Goal: Task Accomplishment & Management: Manage account settings

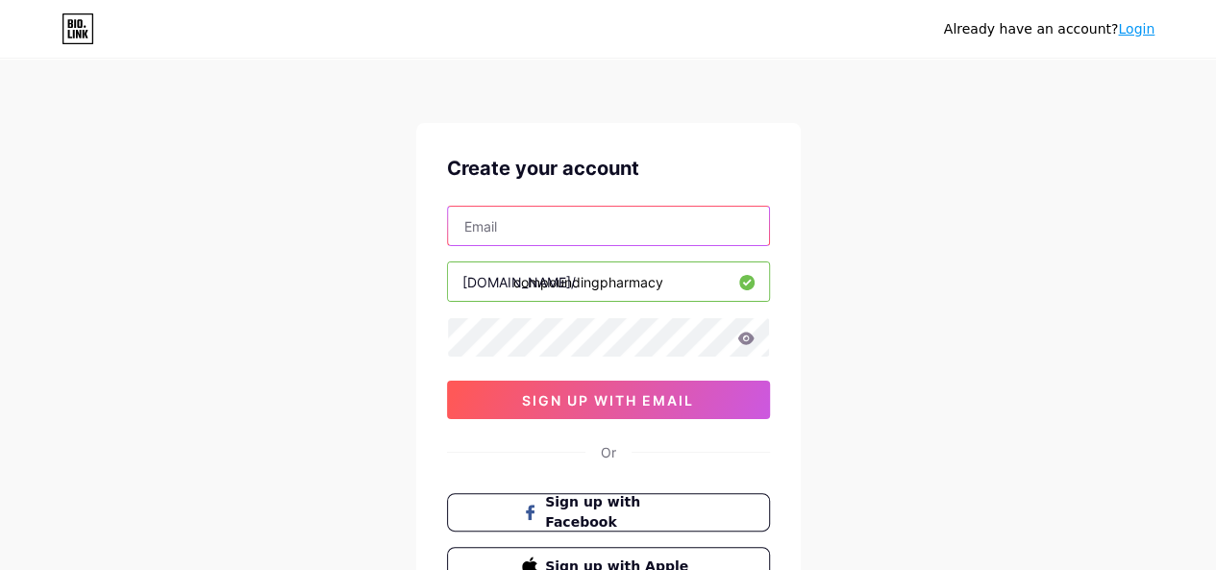
click at [509, 211] on input "text" at bounding box center [608, 226] width 321 height 38
paste input "[EMAIL_ADDRESS][DOMAIN_NAME]"
type input "[EMAIL_ADDRESS][DOMAIN_NAME]"
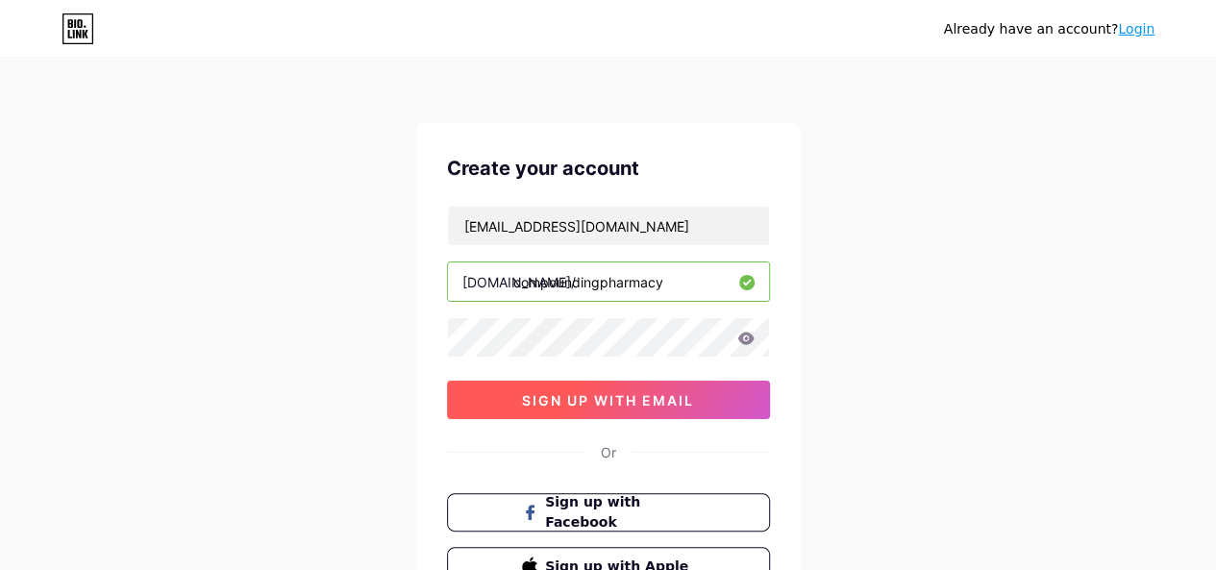
click at [499, 393] on button "sign up with email" at bounding box center [608, 400] width 323 height 38
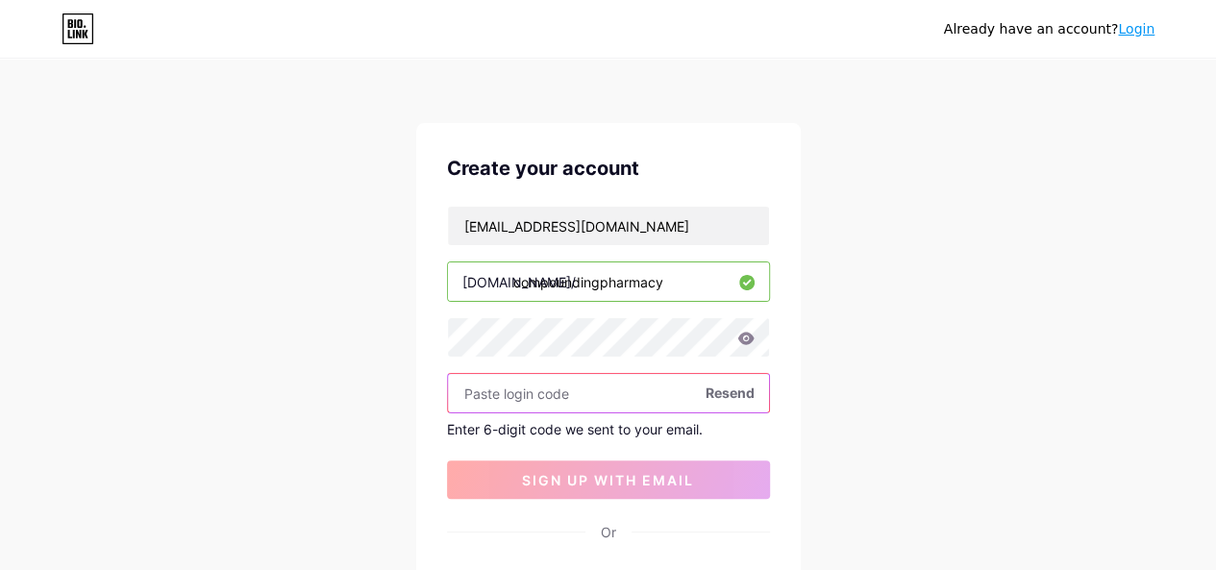
paste input "542284"
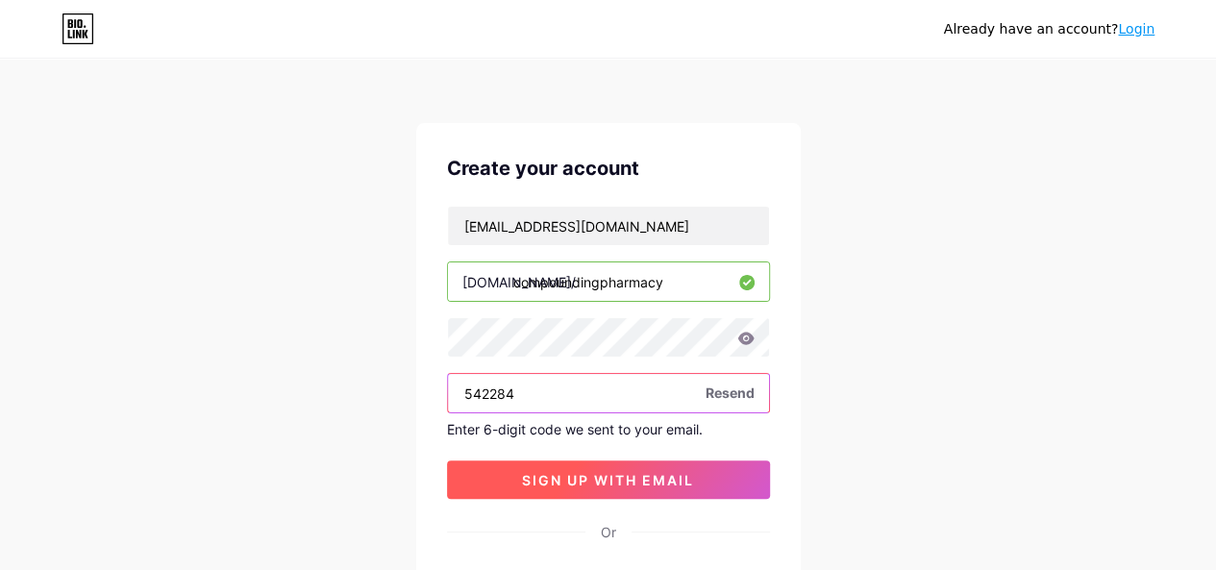
type input "542284"
click at [580, 472] on span "sign up with email" at bounding box center [608, 480] width 172 height 16
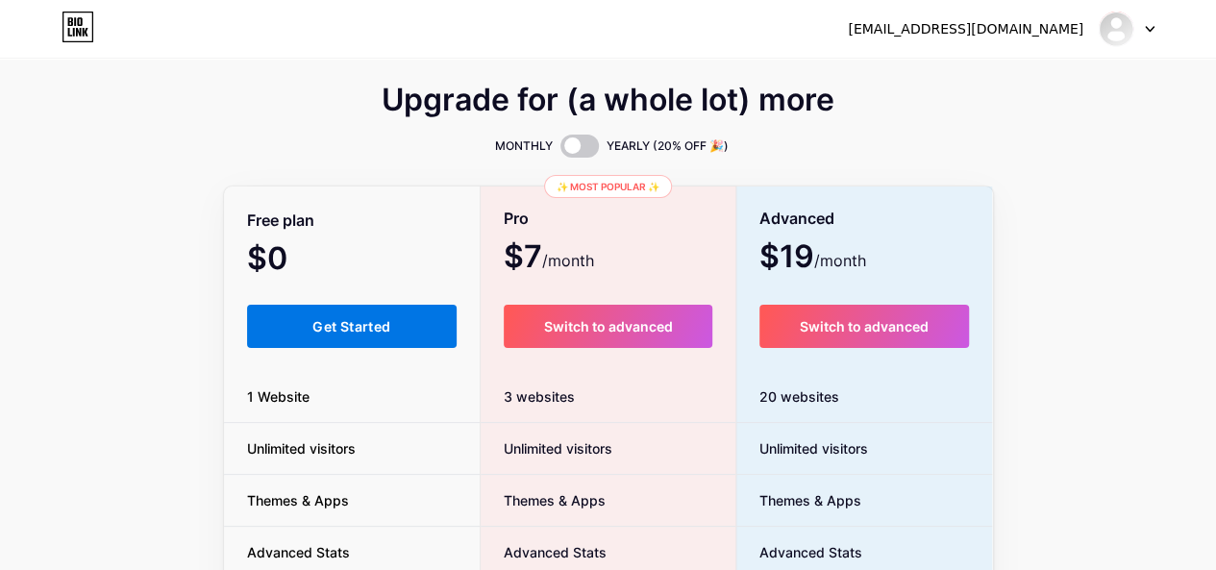
click at [384, 325] on span "Get Started" at bounding box center [351, 326] width 78 height 16
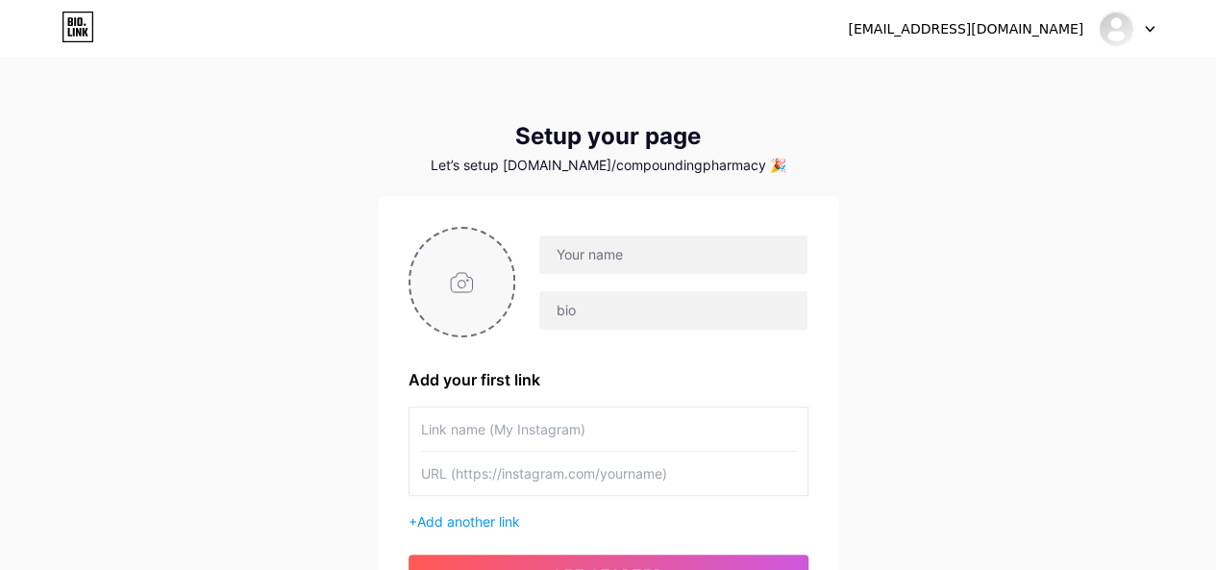
click at [478, 278] on input "file" at bounding box center [462, 282] width 104 height 107
type input "C:\fakepath\shayonapharmacy.png"
click at [663, 248] on input "text" at bounding box center [672, 254] width 267 height 38
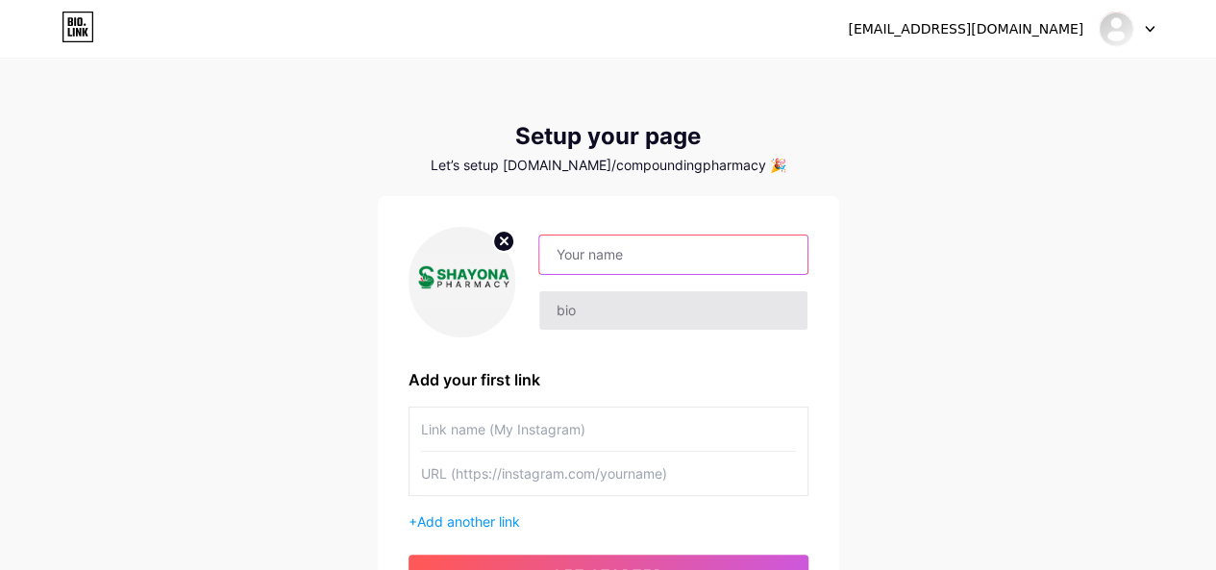
paste input "Shayona Pharmacy"
type input "Shayona Pharmacy"
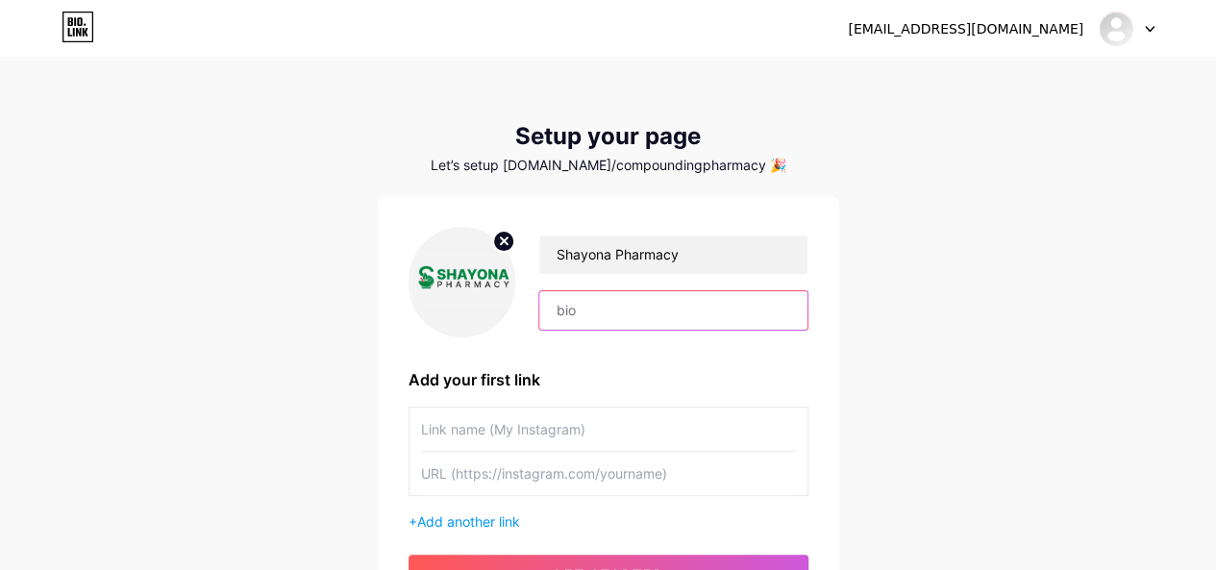
click at [625, 309] on input "text" at bounding box center [672, 310] width 267 height 38
paste input "Shayona Pharmacy is your trusted compounding pharmacy in [GEOGRAPHIC_DATA], pro…"
type input "Shayona Pharmacy is your trusted compounding pharmacy in [GEOGRAPHIC_DATA], pro…"
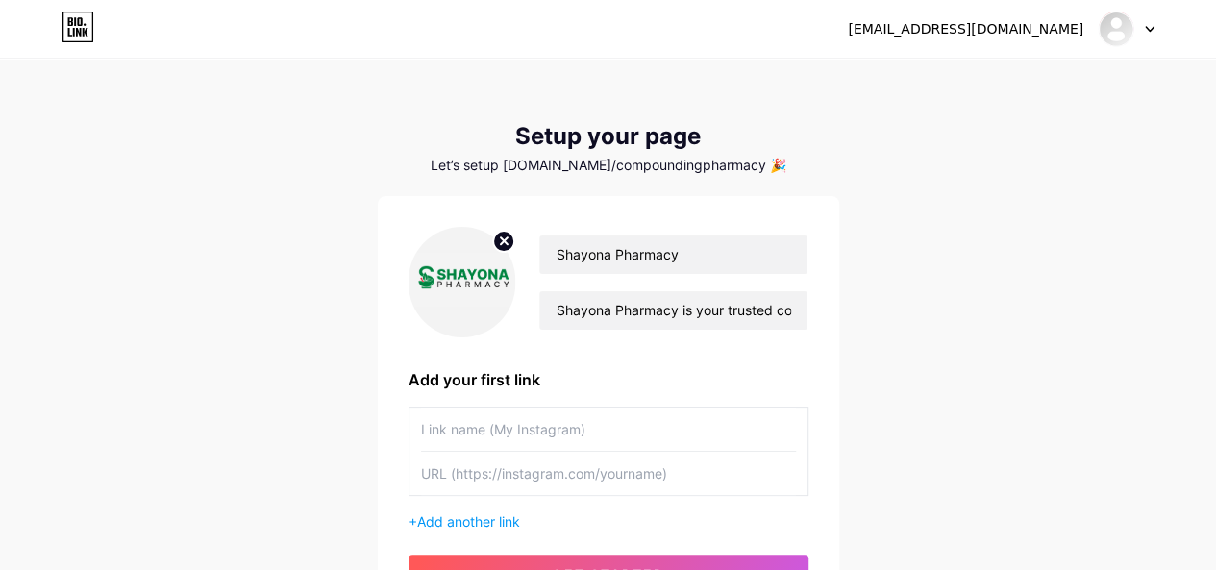
click at [503, 408] on input "text" at bounding box center [608, 429] width 375 height 43
click at [461, 422] on input "text" at bounding box center [608, 429] width 375 height 43
click at [482, 480] on input "text" at bounding box center [608, 473] width 375 height 43
paste input "[URL][DOMAIN_NAME]"
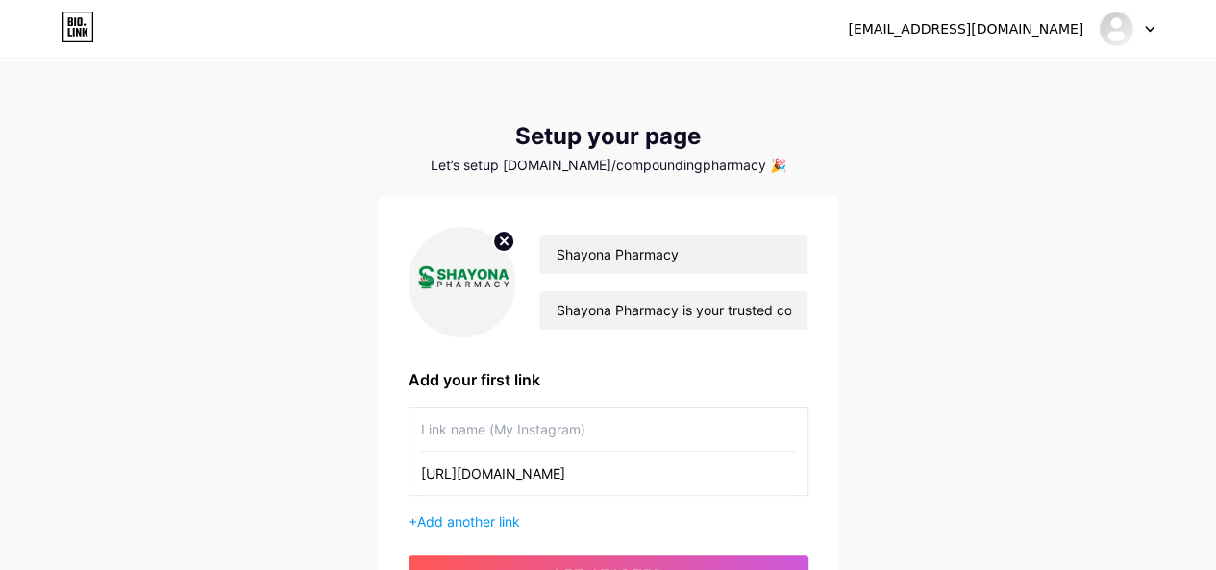
type input "[URL][DOMAIN_NAME]"
click at [485, 434] on input "text" at bounding box center [608, 429] width 375 height 43
paste input "Compounding Pharmacy in [GEOGRAPHIC_DATA]"
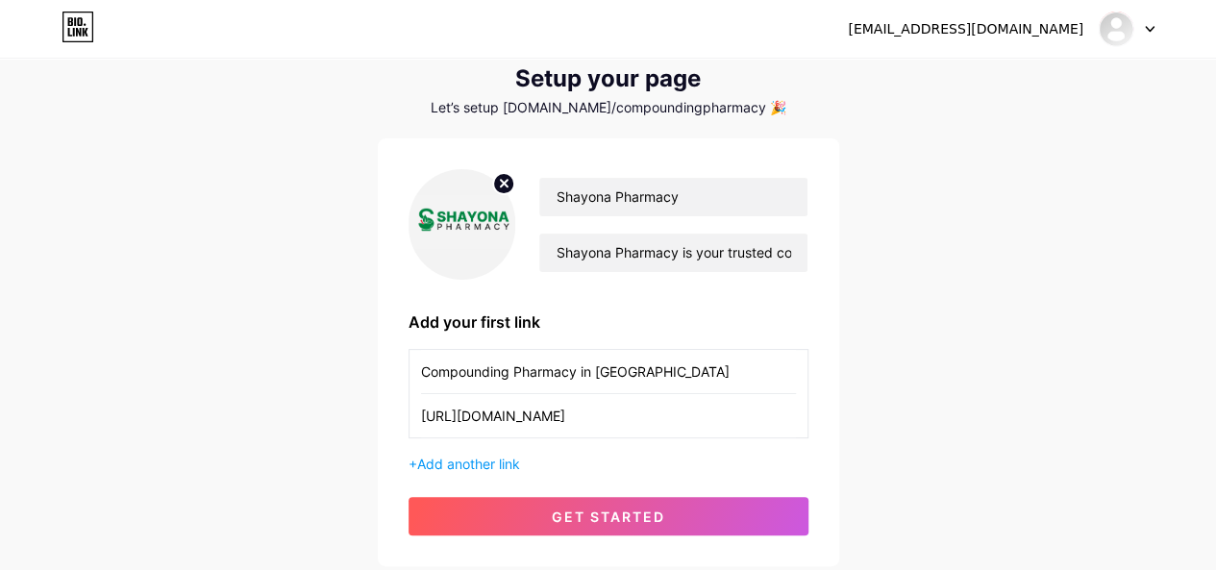
scroll to position [190, 0]
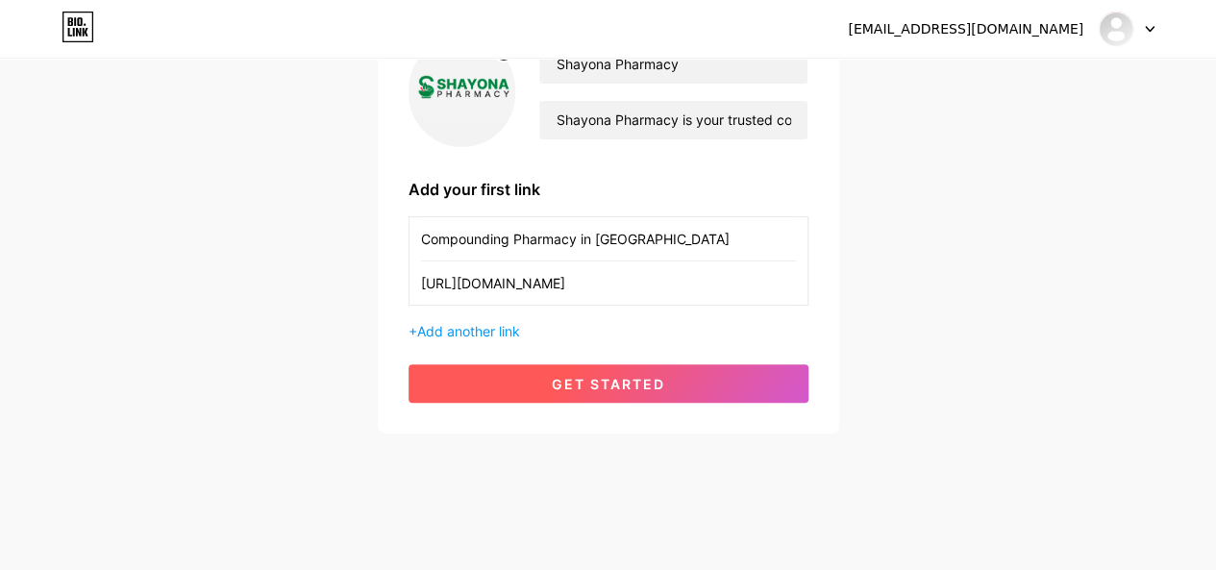
type input "Compounding Pharmacy in [GEOGRAPHIC_DATA]"
click at [632, 397] on button "get started" at bounding box center [608, 383] width 400 height 38
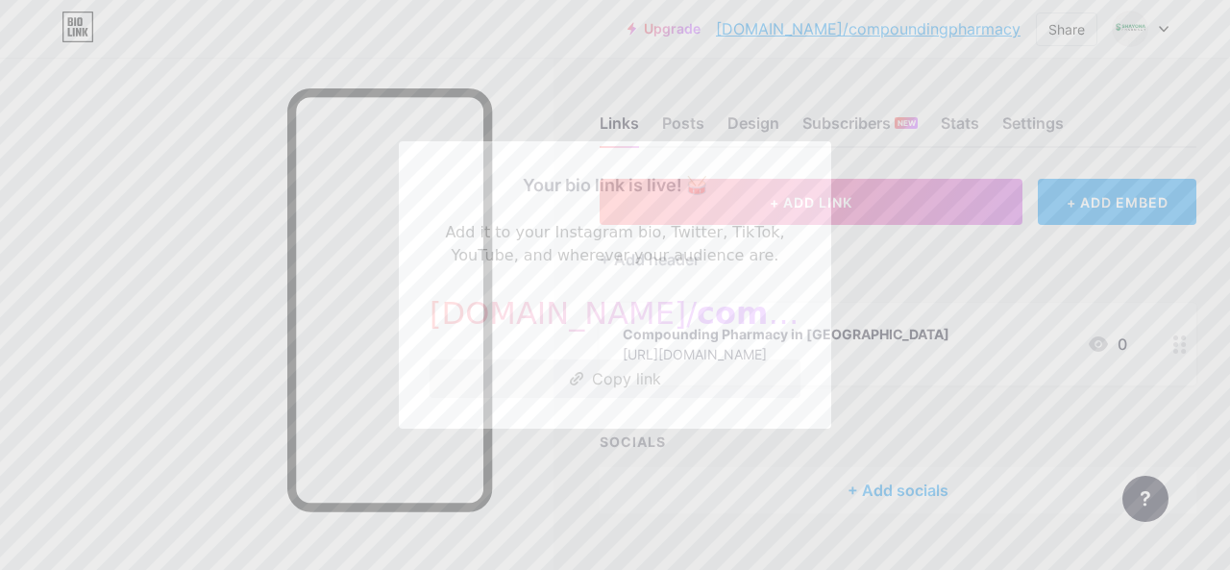
click at [580, 389] on button "Copy link" at bounding box center [615, 378] width 371 height 38
click at [636, 399] on div "Your bio link is live! 🥁 Add it to your Instagram bio, Twitter, TikTok, YouTube…" at bounding box center [615, 284] width 432 height 287
click at [642, 387] on button "Copy link" at bounding box center [615, 378] width 371 height 38
click at [184, 355] on div at bounding box center [615, 285] width 1230 height 570
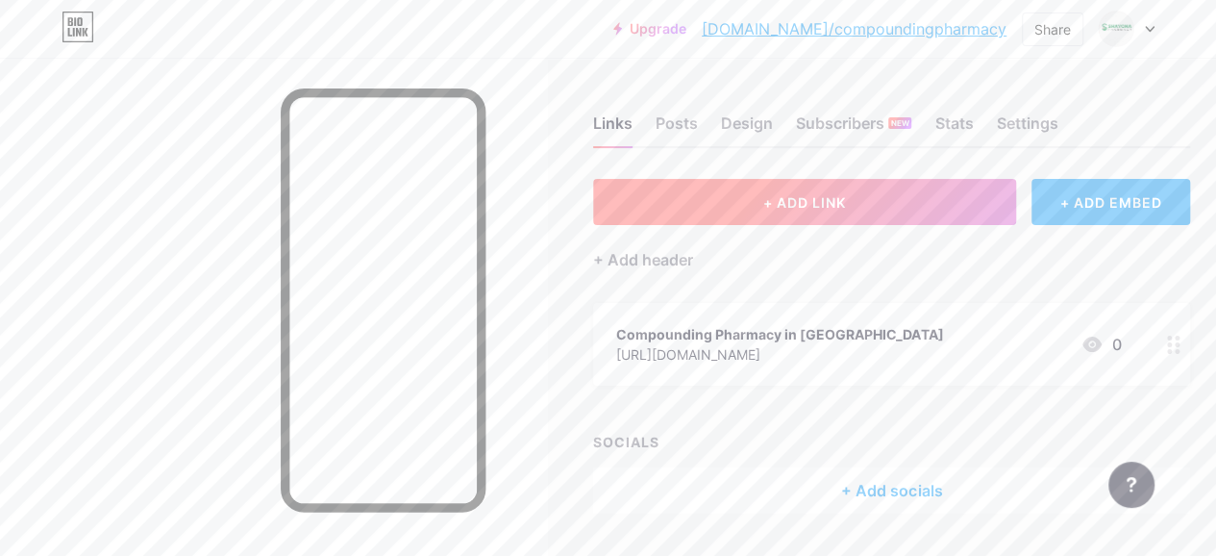
click at [792, 205] on span "+ ADD LINK" at bounding box center [804, 202] width 83 height 16
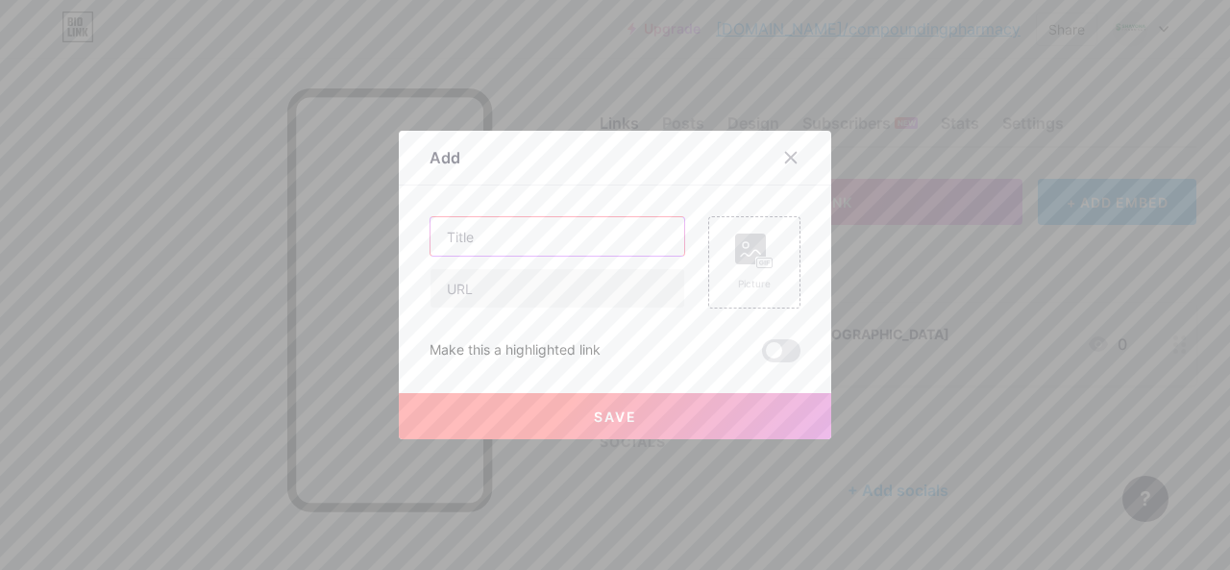
click at [484, 237] on input "text" at bounding box center [558, 236] width 254 height 38
paste input "[URL][DOMAIN_NAME]"
type input "[URL][DOMAIN_NAME]"
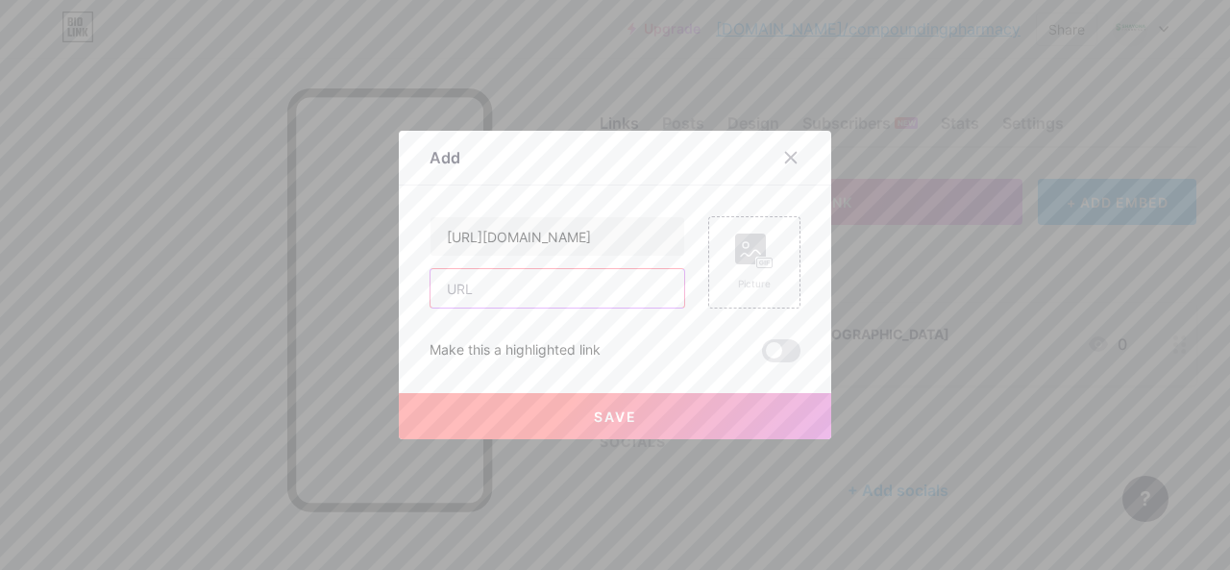
click at [552, 303] on input "text" at bounding box center [558, 288] width 254 height 38
paste input "Travel Clinic in [GEOGRAPHIC_DATA]"
type input "Travel Clinic in [GEOGRAPHIC_DATA]"
click at [577, 238] on input "[URL][DOMAIN_NAME]" at bounding box center [558, 236] width 254 height 38
paste input "Travel Clinic in [GEOGRAPHIC_DATA]"
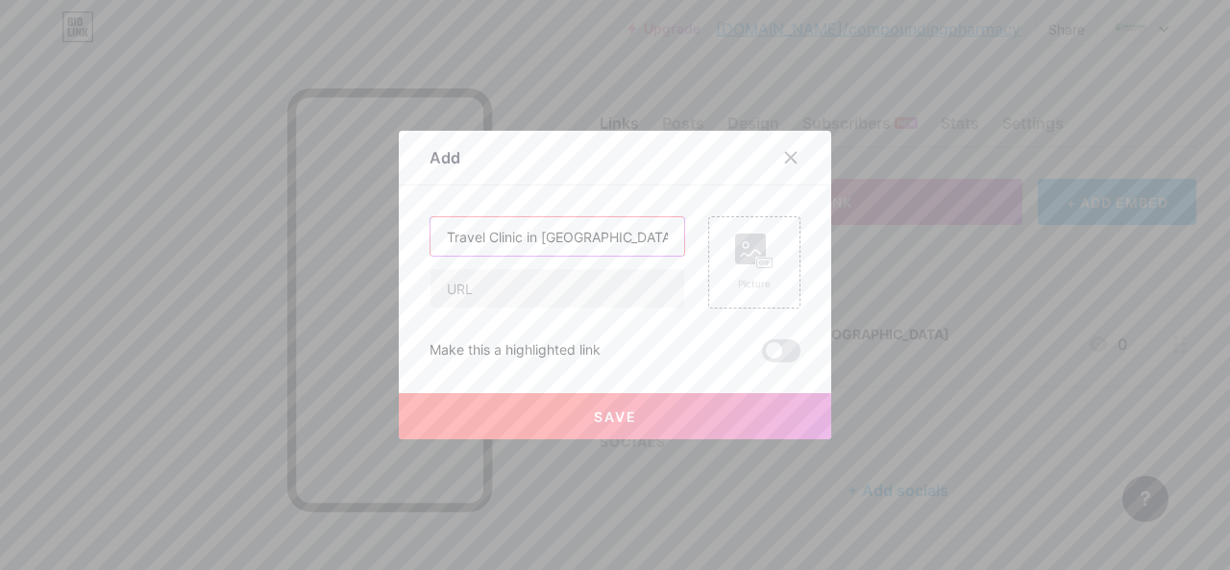
type input "Travel Clinic in [GEOGRAPHIC_DATA]"
click at [506, 292] on input "text" at bounding box center [558, 288] width 254 height 38
paste input "[URL][DOMAIN_NAME]"
type input "[URL][DOMAIN_NAME]"
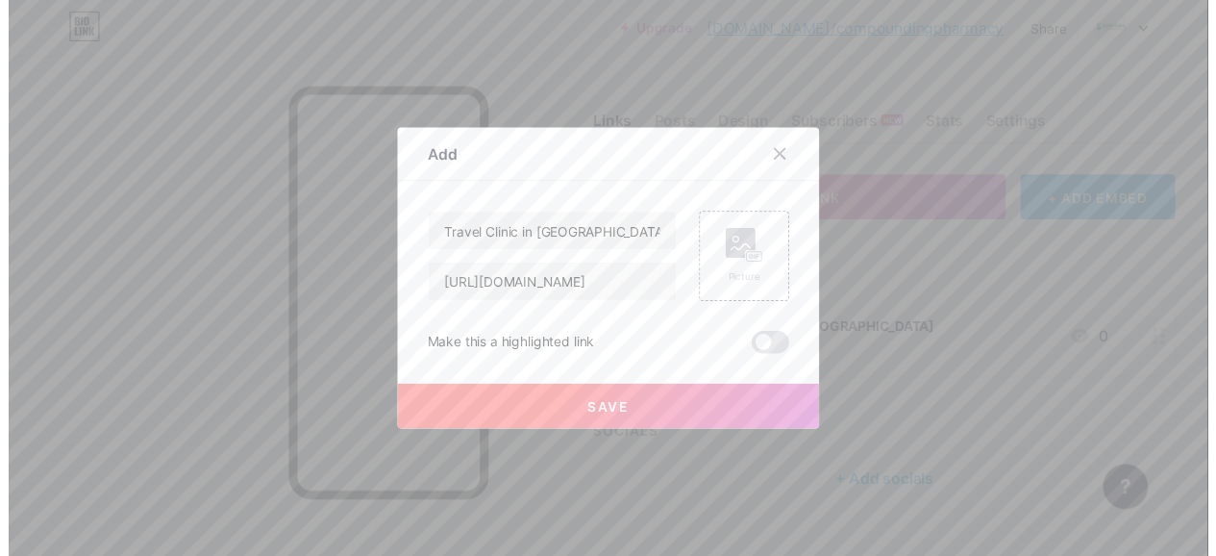
scroll to position [0, 0]
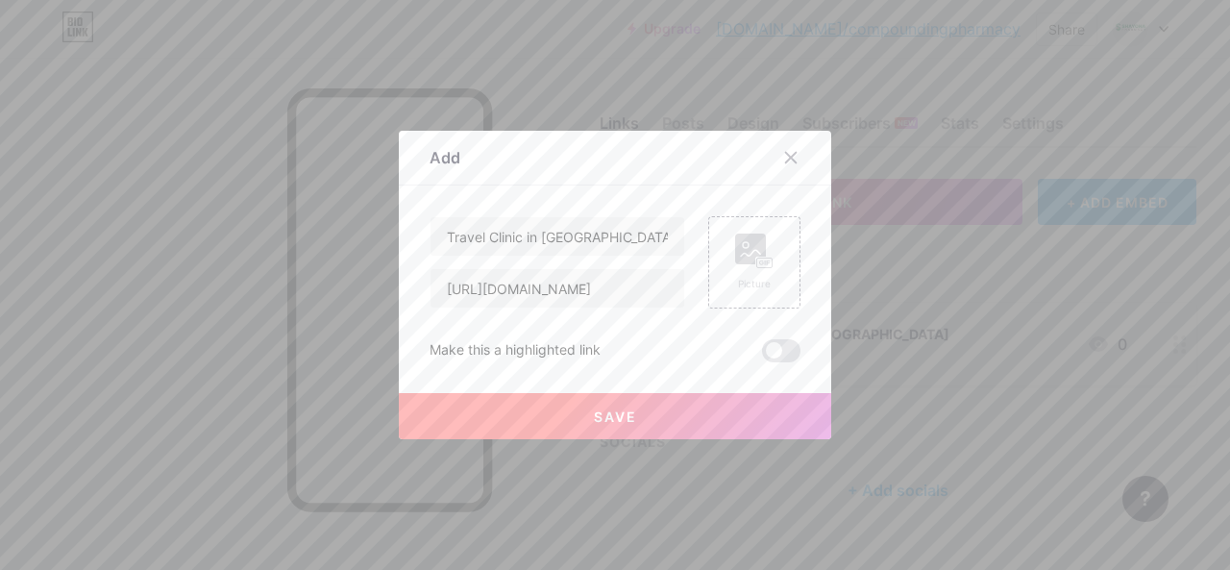
click at [541, 426] on button "Save" at bounding box center [615, 416] width 432 height 46
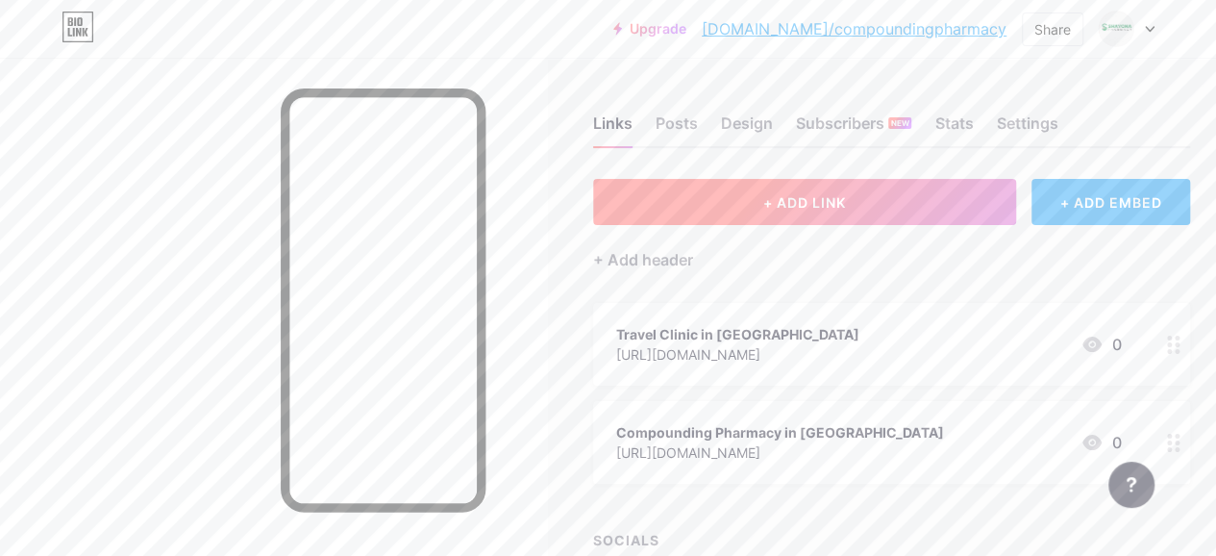
click at [827, 209] on span "+ ADD LINK" at bounding box center [804, 202] width 83 height 16
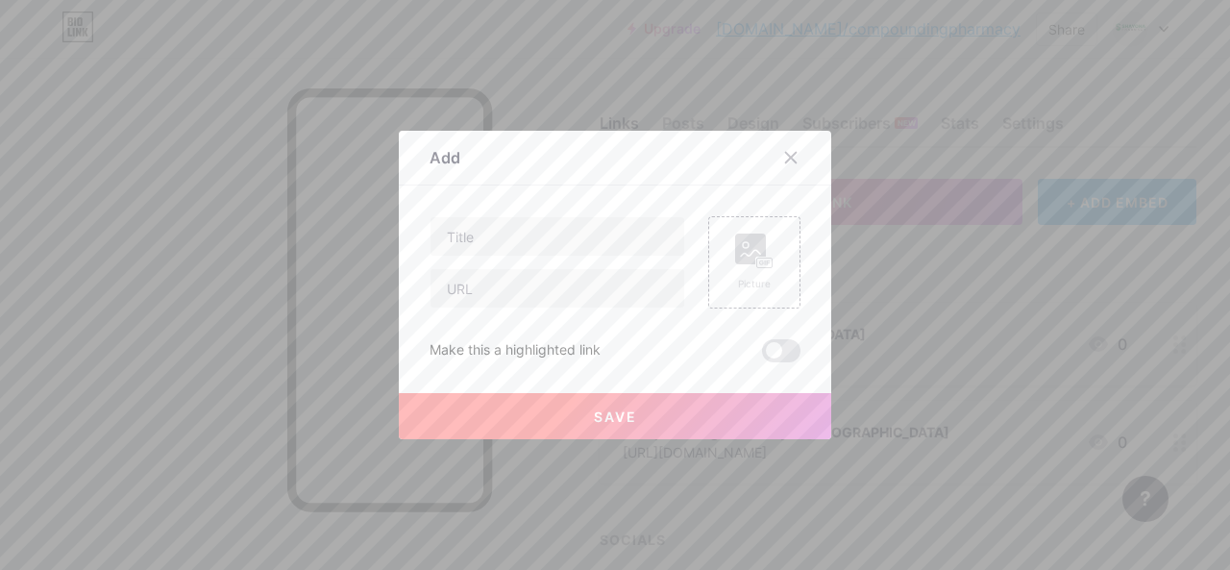
click at [513, 266] on div at bounding box center [558, 262] width 256 height 92
click at [507, 276] on input "text" at bounding box center [558, 288] width 254 height 38
click at [531, 245] on input "text" at bounding box center [558, 236] width 254 height 38
paste input "[URL][DOMAIN_NAME]"
type input "[URL][DOMAIN_NAME]"
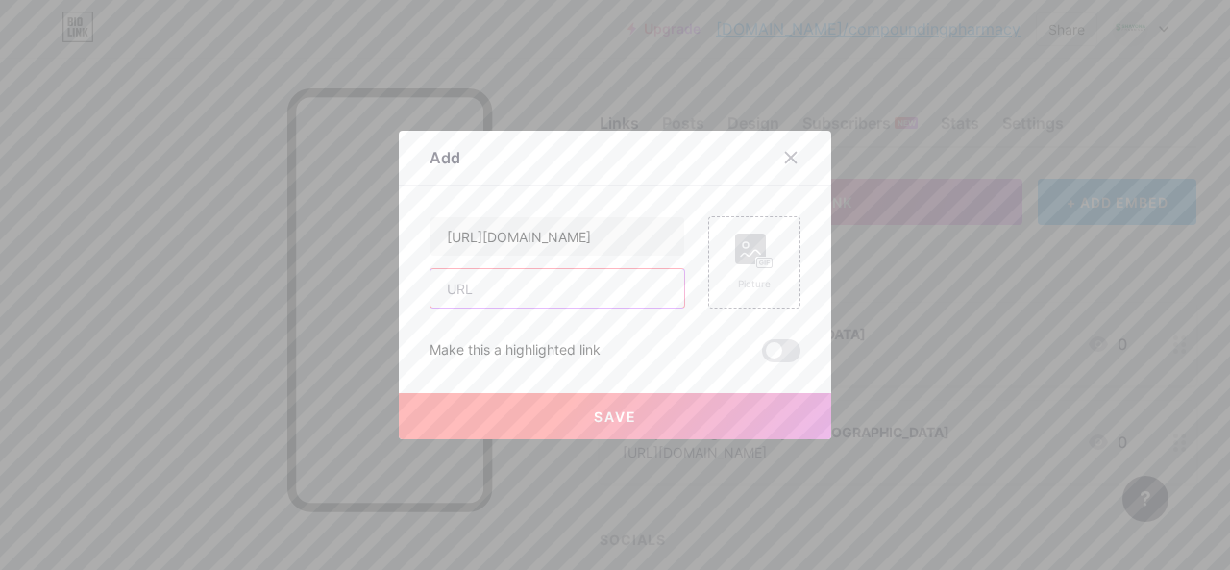
click at [481, 290] on input "text" at bounding box center [558, 288] width 254 height 38
click at [543, 248] on input "[URL][DOMAIN_NAME]" at bounding box center [558, 236] width 254 height 38
click at [513, 290] on input "text" at bounding box center [558, 288] width 254 height 38
paste input "[URL][DOMAIN_NAME]"
type input "[URL][DOMAIN_NAME]"
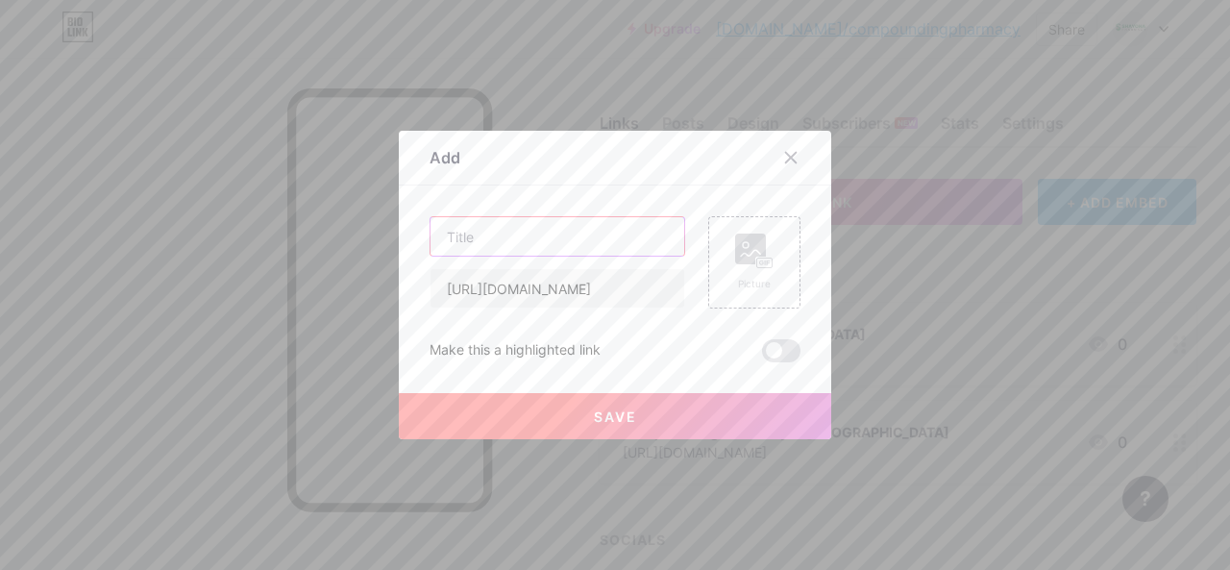
click at [527, 239] on input "text" at bounding box center [558, 236] width 254 height 38
paste input "pharmacy in [GEOGRAPHIC_DATA]"
type input "pharmacy in [GEOGRAPHIC_DATA]"
click at [576, 430] on button "Save" at bounding box center [615, 416] width 432 height 46
